Goal: Find contact information: Find contact information

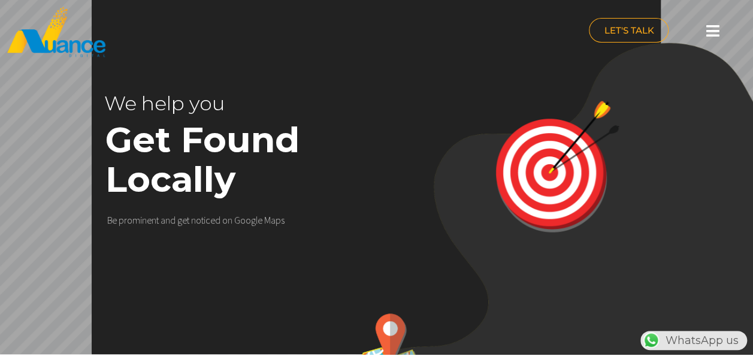
click at [716, 29] on icon at bounding box center [712, 30] width 13 height 15
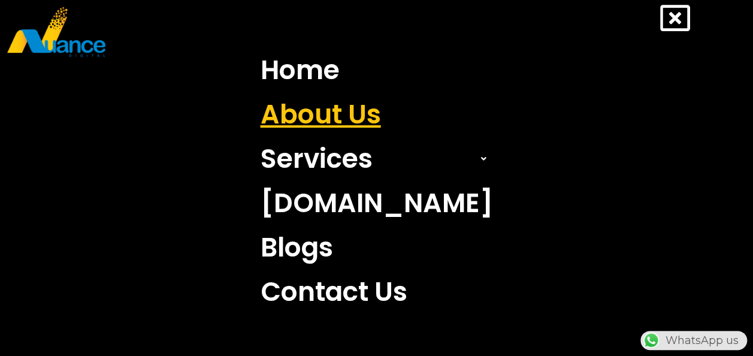
click at [381, 113] on link "About Us" at bounding box center [377, 114] width 250 height 44
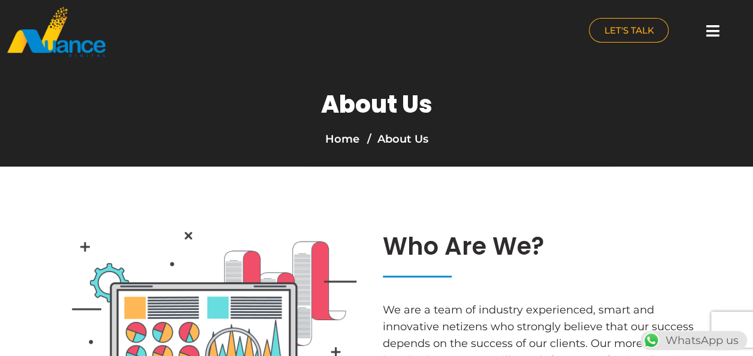
click at [81, 50] on img at bounding box center [56, 32] width 101 height 52
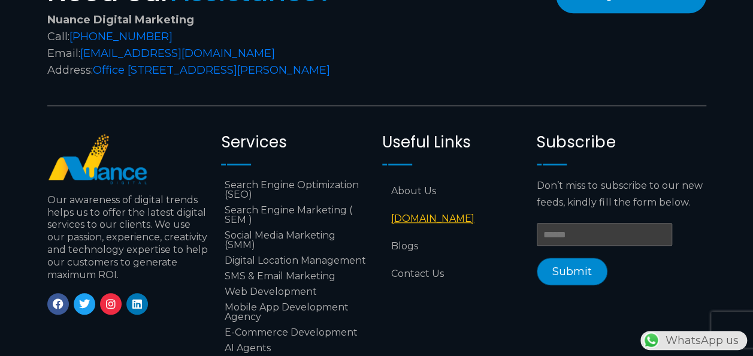
scroll to position [0, 294]
click at [415, 220] on link "[DOMAIN_NAME]" at bounding box center [453, 219] width 143 height 28
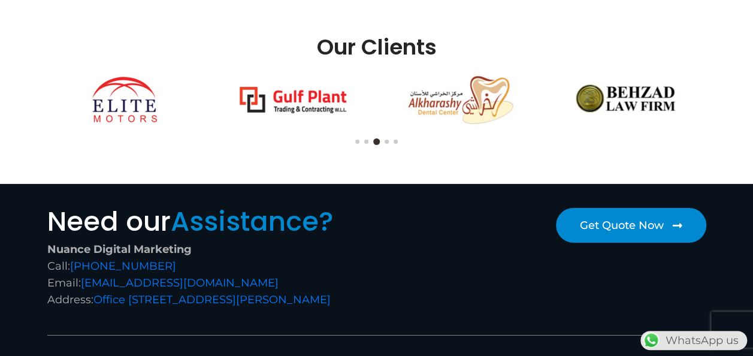
scroll to position [4047, 0]
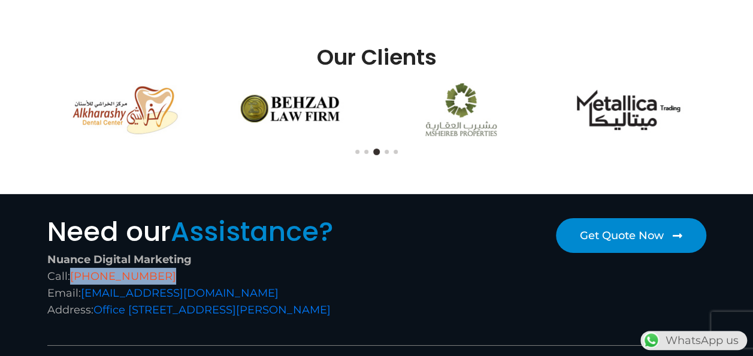
drag, startPoint x: 167, startPoint y: 264, endPoint x: 72, endPoint y: 257, distance: 94.9
click at [72, 257] on div "Nuance Digital Marketing Call: [PHONE_NUMBER] Email: [EMAIL_ADDRESS][DOMAIN_NAM…" at bounding box center [208, 284] width 323 height 67
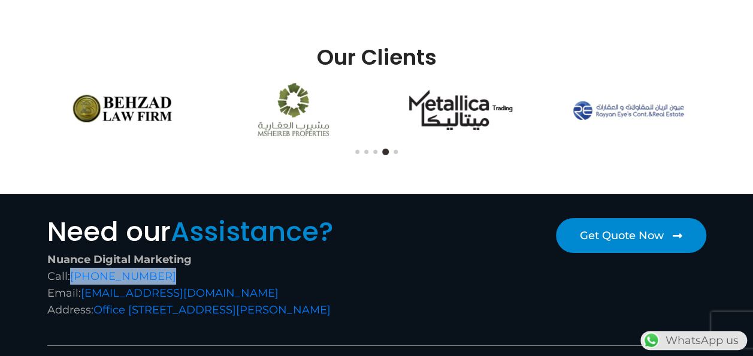
copy link "[PHONE_NUMBER]"
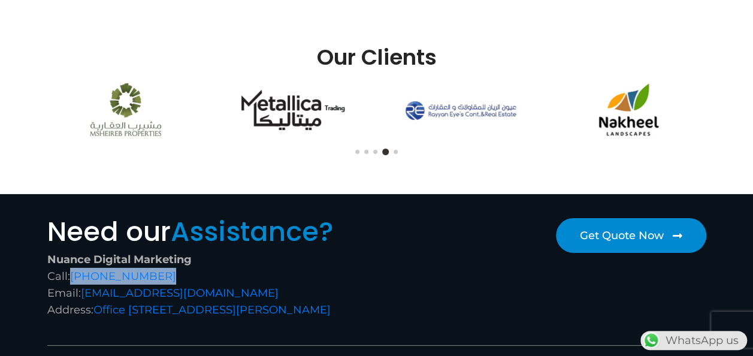
drag, startPoint x: 270, startPoint y: 274, endPoint x: 82, endPoint y: 281, distance: 188.2
click at [82, 281] on div "Nuance Digital Marketing Call: +974 6688 1424 Email: info@nuancedigitalsolution…" at bounding box center [208, 284] width 323 height 67
copy link "[EMAIL_ADDRESS][DOMAIN_NAME]"
